Goal: Information Seeking & Learning: Learn about a topic

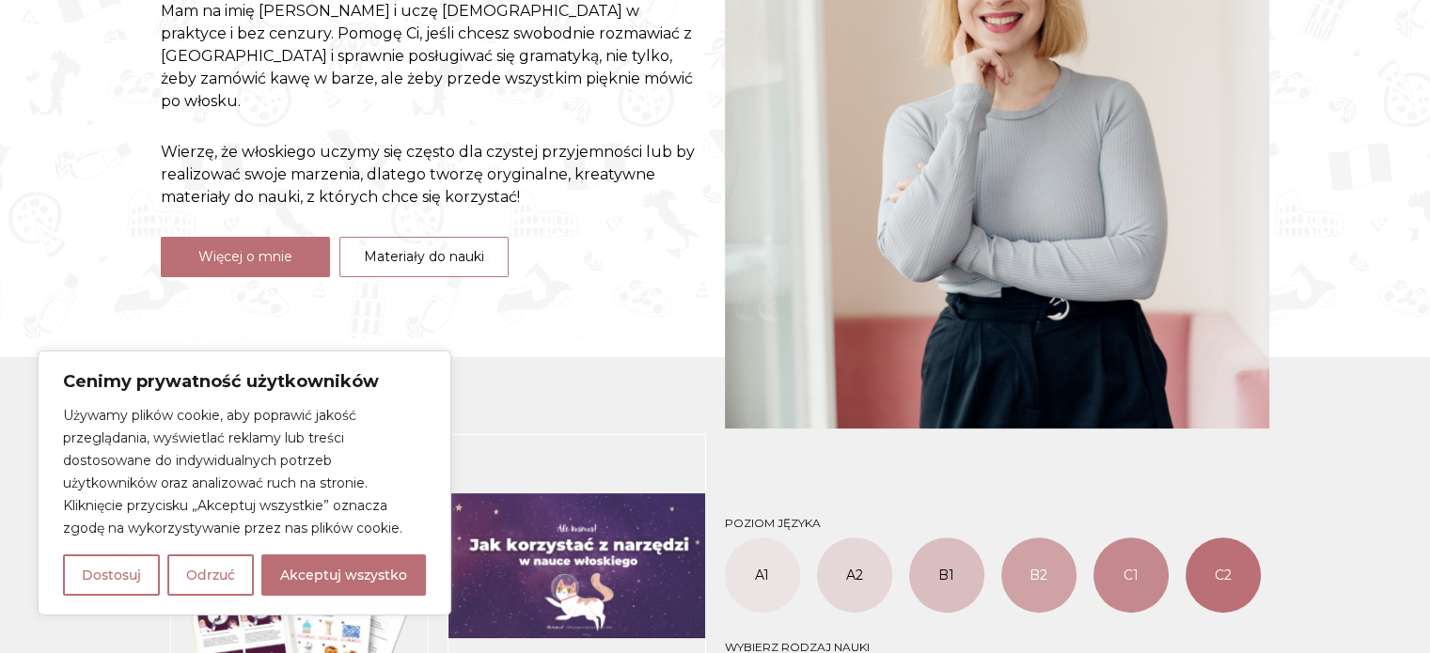
scroll to position [376, 0]
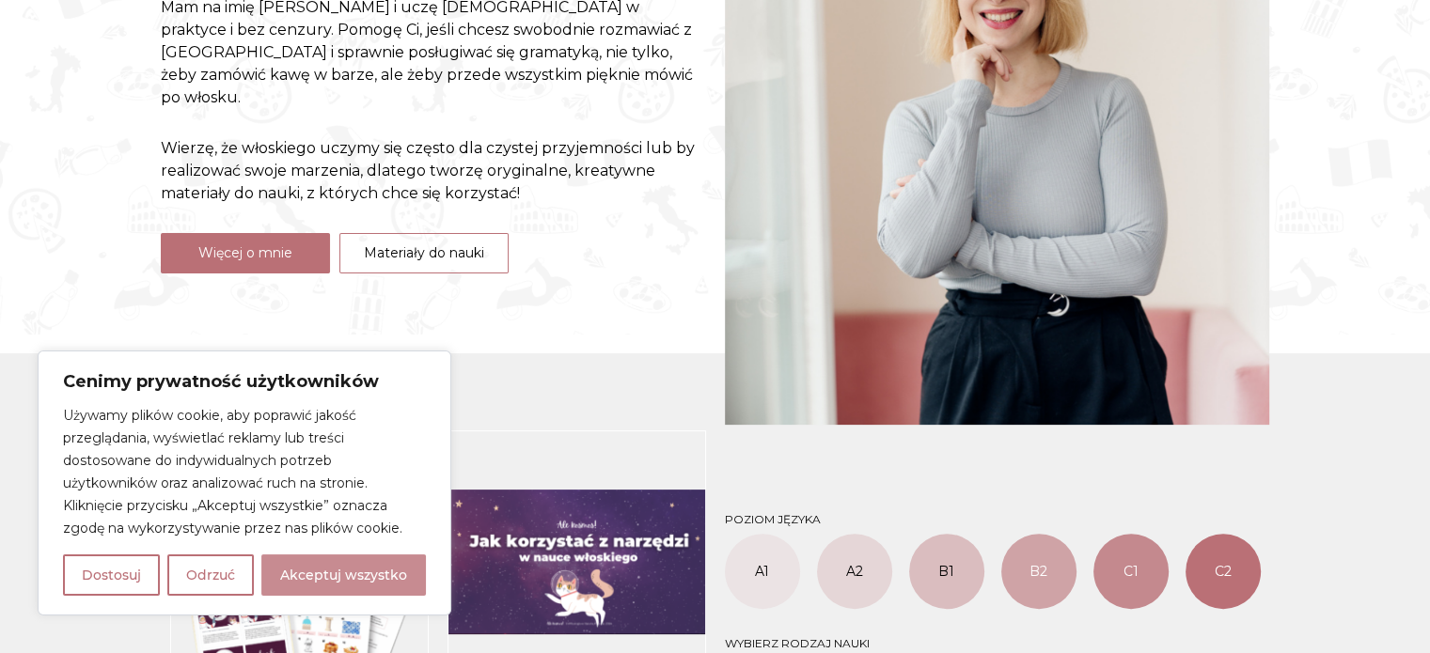
click at [326, 563] on button "Akceptuj wszystko" at bounding box center [343, 575] width 165 height 41
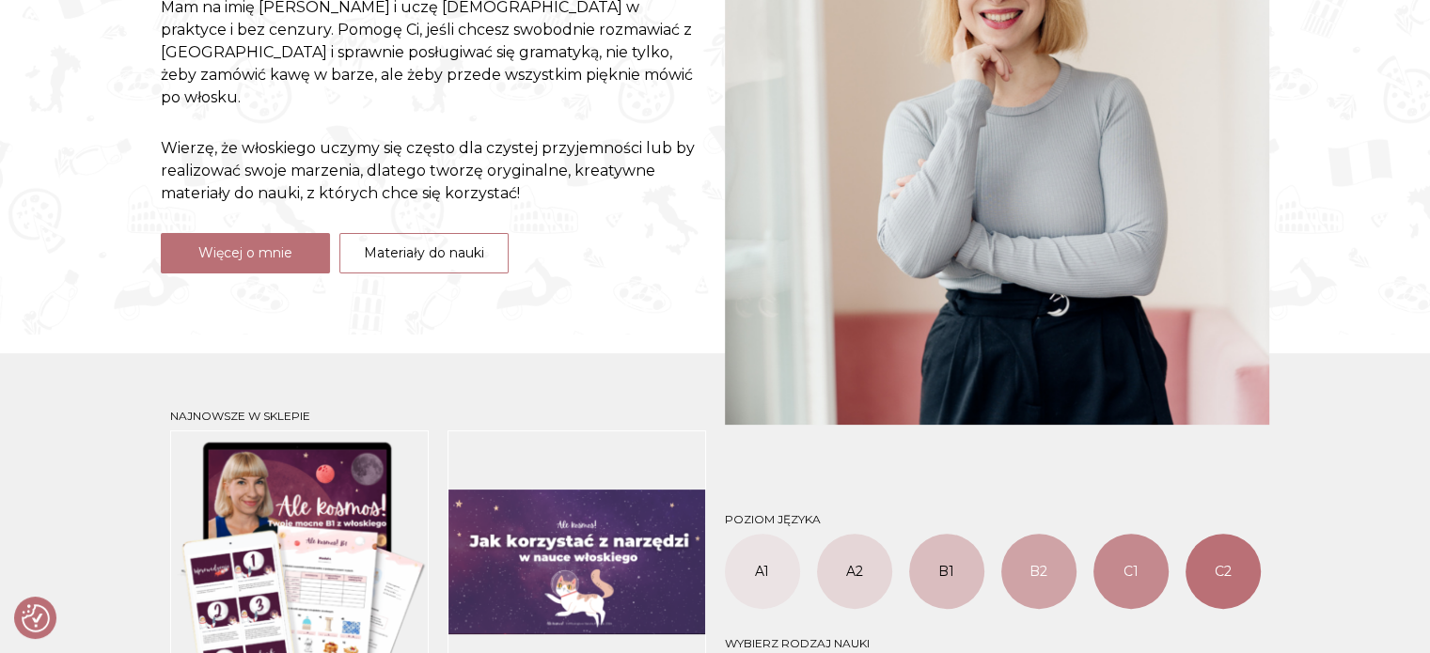
checkbox input "true"
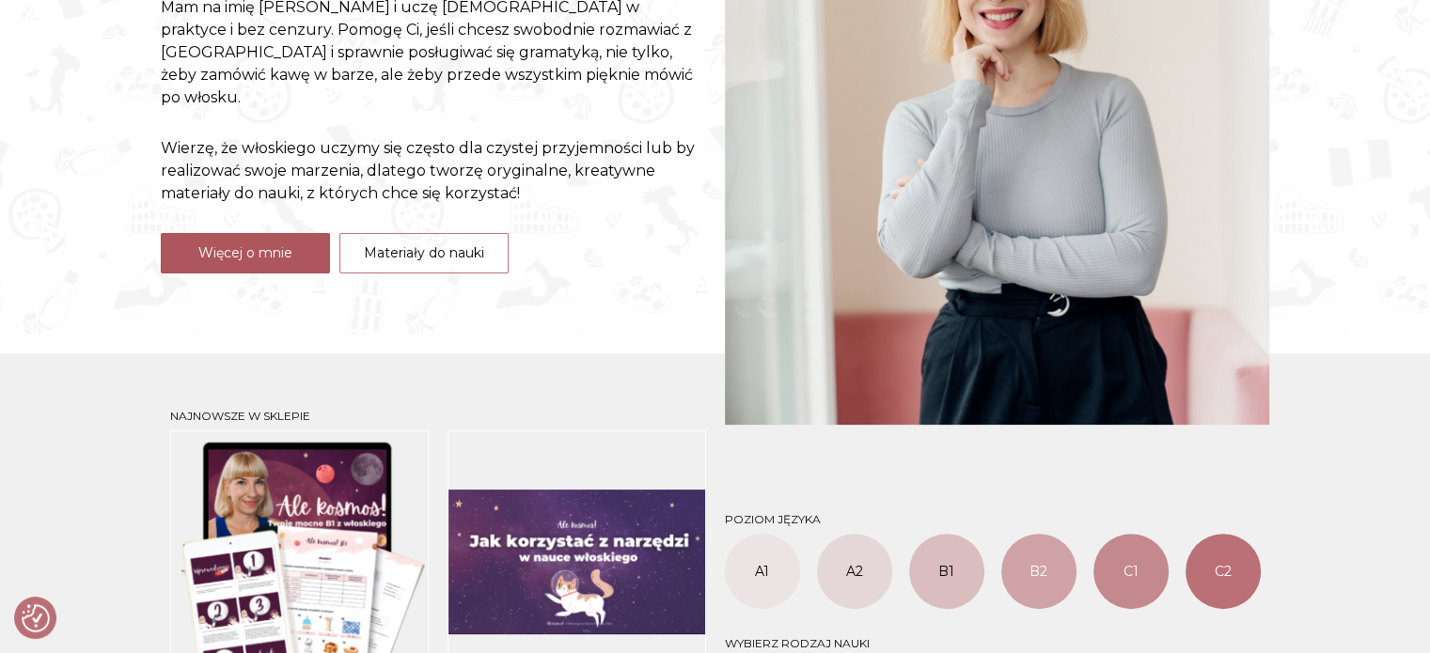
click at [282, 236] on link "Więcej o mnie" at bounding box center [245, 253] width 169 height 40
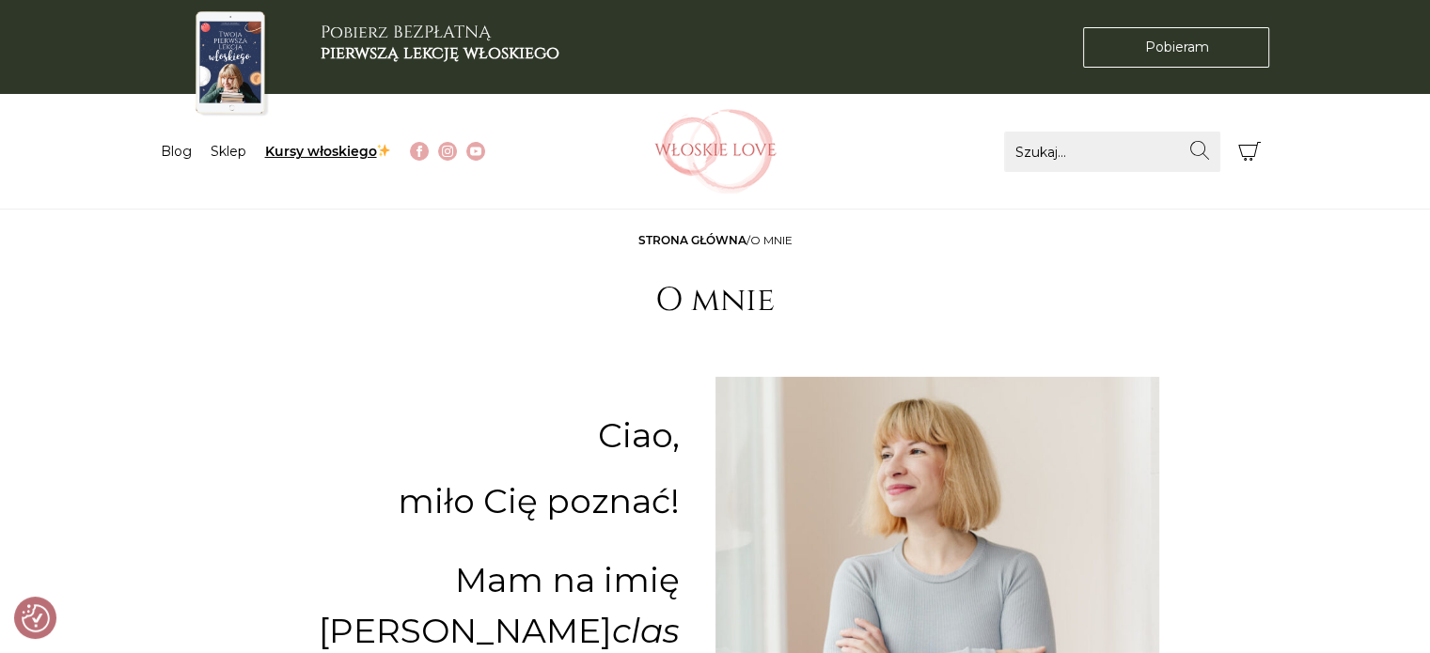
click at [308, 155] on link "Kursy włoskiego" at bounding box center [328, 151] width 127 height 17
click at [314, 148] on link "Kursy włoskiego" at bounding box center [328, 151] width 127 height 17
